Goal: Information Seeking & Learning: Find specific fact

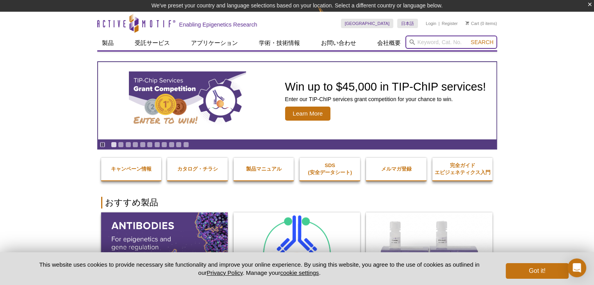
click at [446, 43] on input "search" at bounding box center [452, 42] width 92 height 13
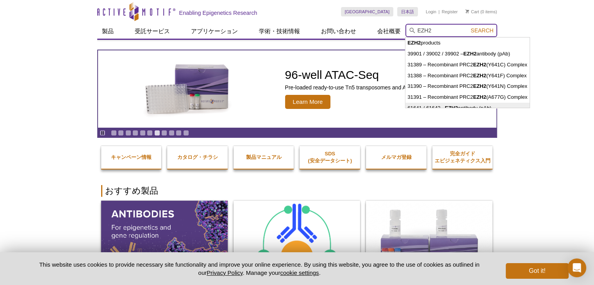
type input "EZH2"
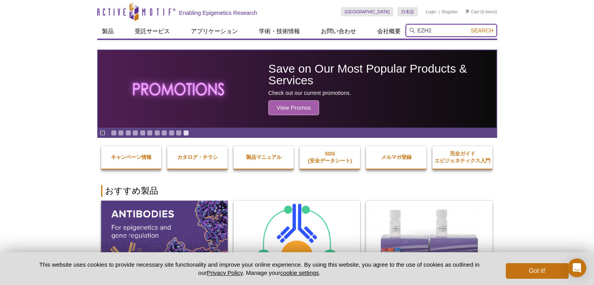
click at [437, 31] on input "EZH2" at bounding box center [452, 30] width 92 height 13
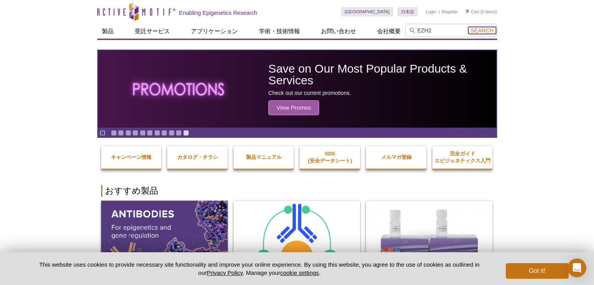
click at [478, 32] on span "Search" at bounding box center [482, 30] width 23 height 6
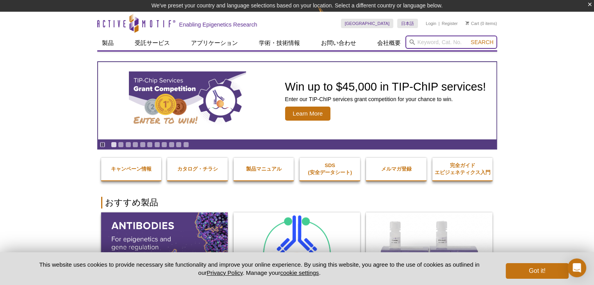
click at [436, 45] on input "search" at bounding box center [452, 42] width 92 height 13
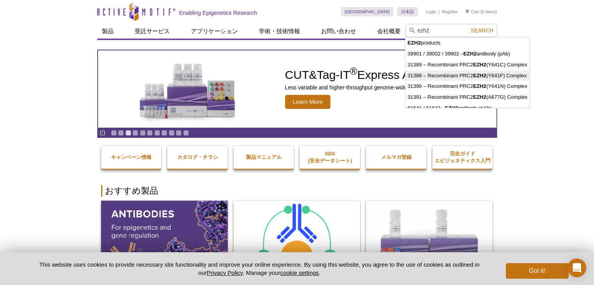
click at [507, 75] on li "31388 – Recombinant PRC2 EZH2 (Y641F) Complex" at bounding box center [468, 75] width 124 height 11
type input "31388 – Recombinant PRC2 EZH2 (Y641F) Complex"
